Goal: Navigation & Orientation: Find specific page/section

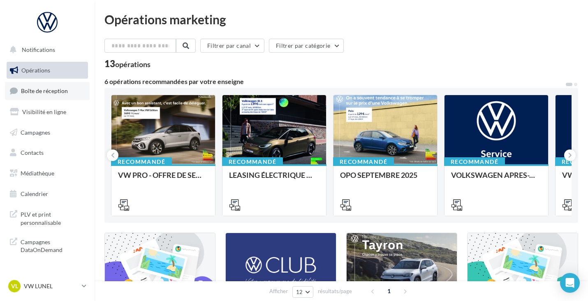
click at [58, 83] on link "Boîte de réception" at bounding box center [47, 91] width 85 height 18
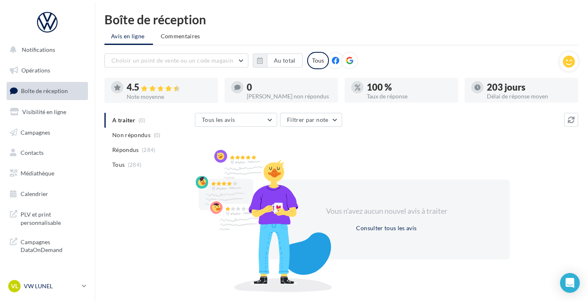
click at [84, 281] on link "VL VW LUNEL vw-lun-eli" at bounding box center [47, 286] width 81 height 16
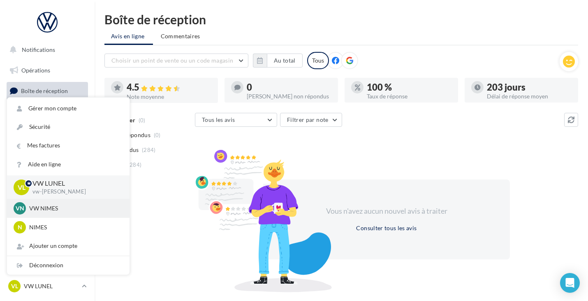
click at [102, 214] on div "VN VW NIMES vw-nim-eli" at bounding box center [68, 208] width 109 height 12
